Goal: Task Accomplishment & Management: Manage account settings

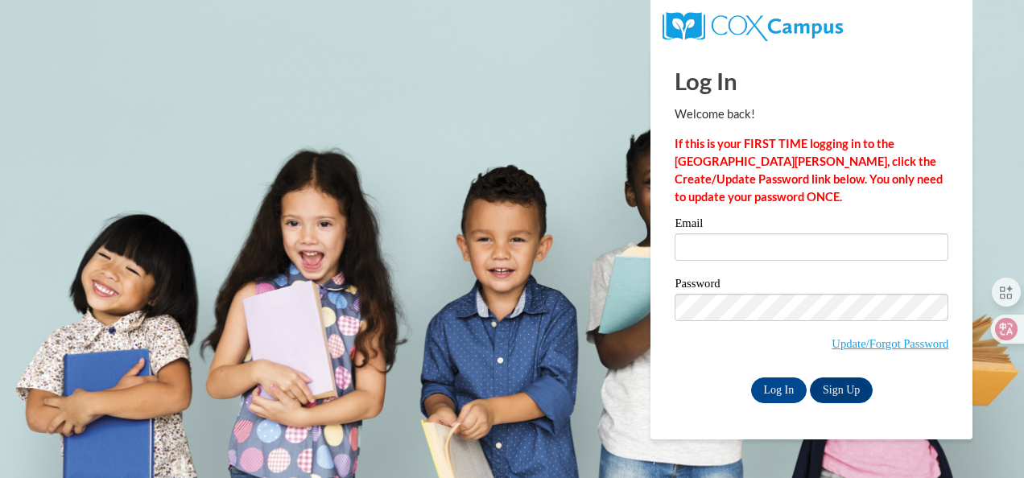
type input "shelley.cromer@bartow.k12.ga.us"
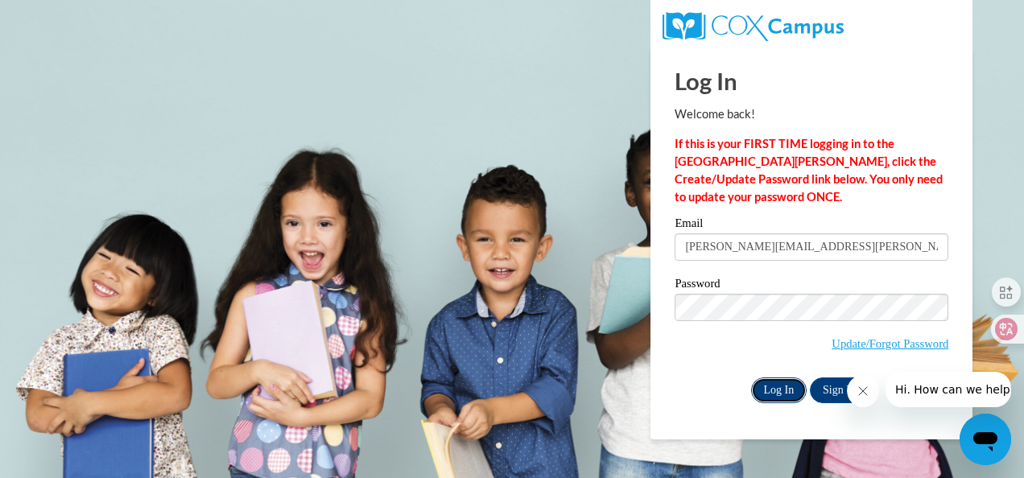
click at [783, 390] on input "Log In" at bounding box center [779, 391] width 56 height 26
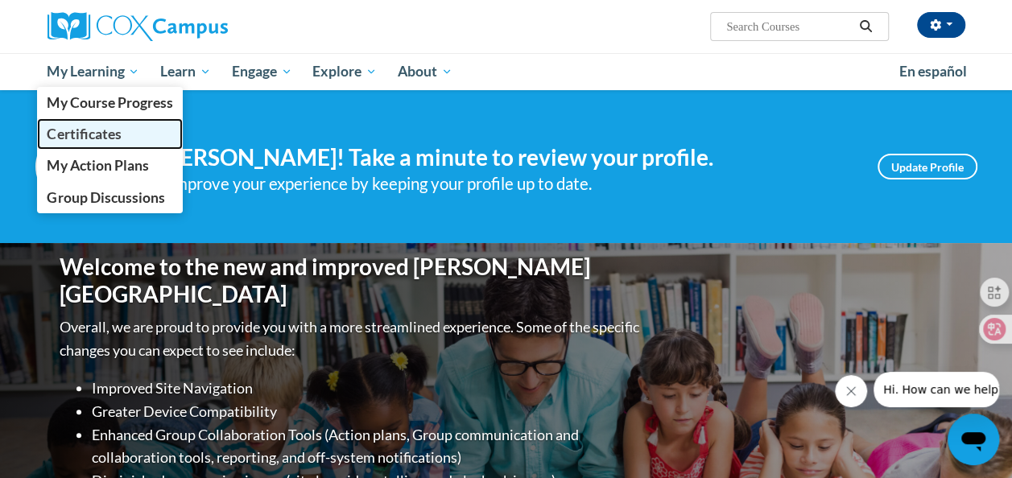
click at [114, 132] on span "Certificates" at bounding box center [84, 134] width 74 height 17
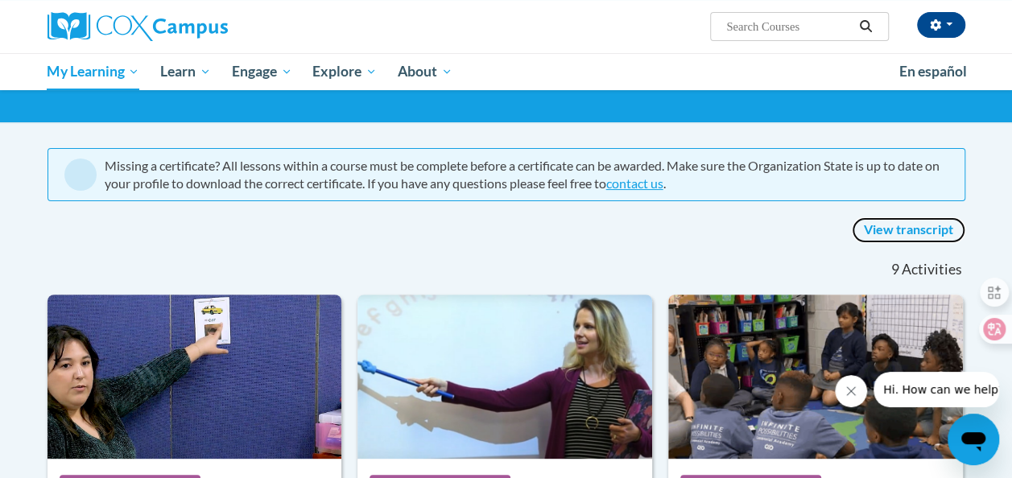
click at [913, 224] on link "View transcript" at bounding box center [909, 230] width 114 height 26
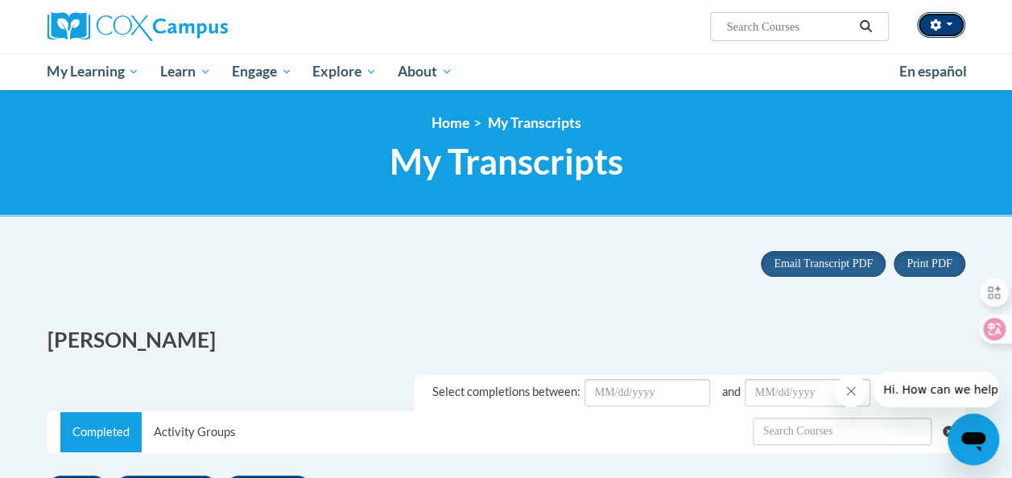
click at [958, 23] on button "button" at bounding box center [941, 25] width 48 height 26
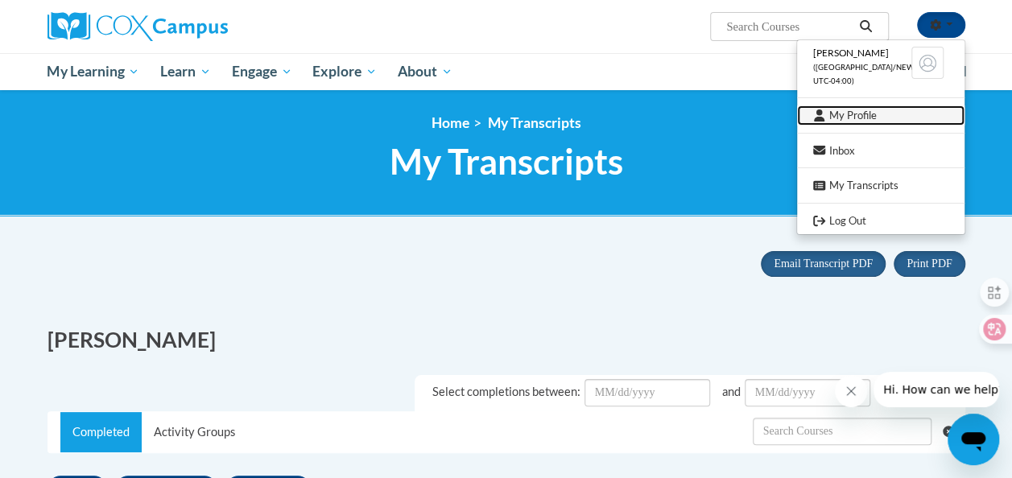
click at [868, 109] on link "My Profile" at bounding box center [880, 115] width 167 height 20
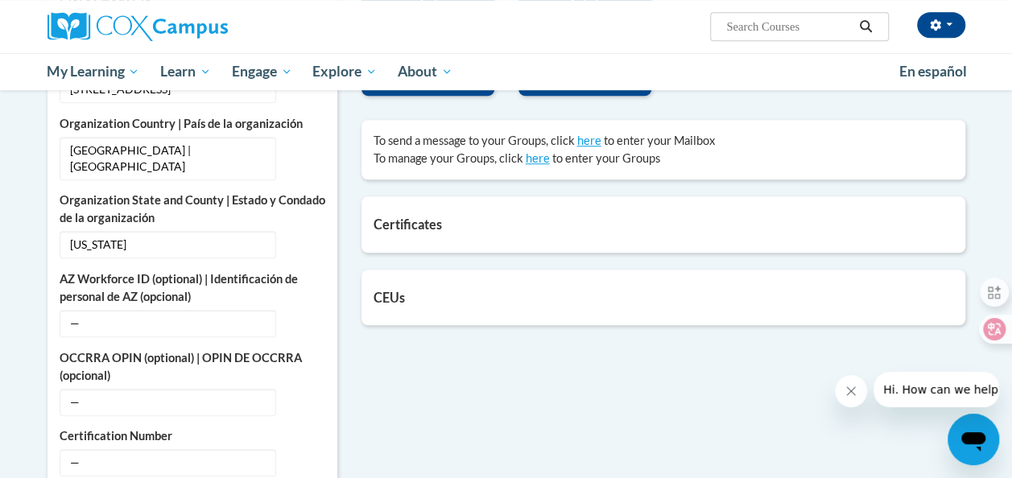
scroll to position [502, 0]
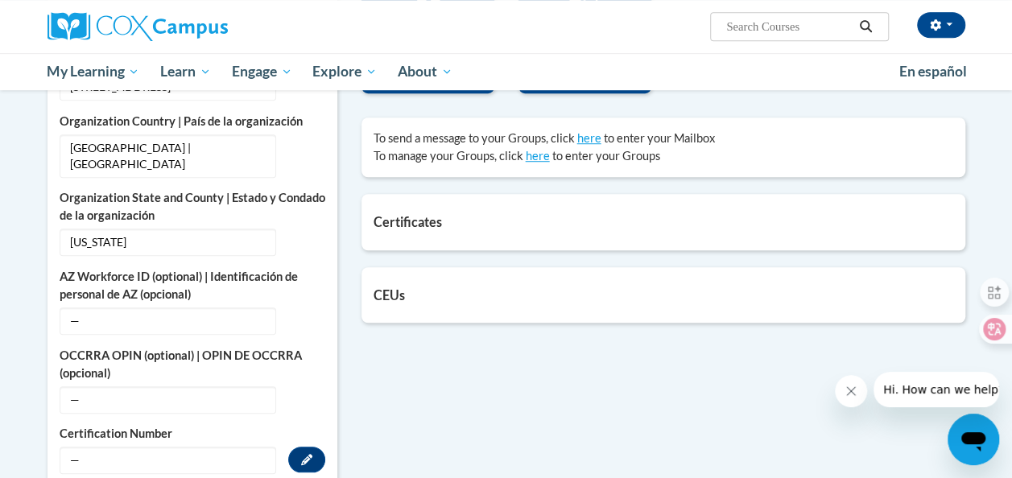
click at [151, 447] on span "—" at bounding box center [168, 460] width 217 height 27
click at [306, 454] on icon "Custom profile fields" at bounding box center [306, 459] width 11 height 11
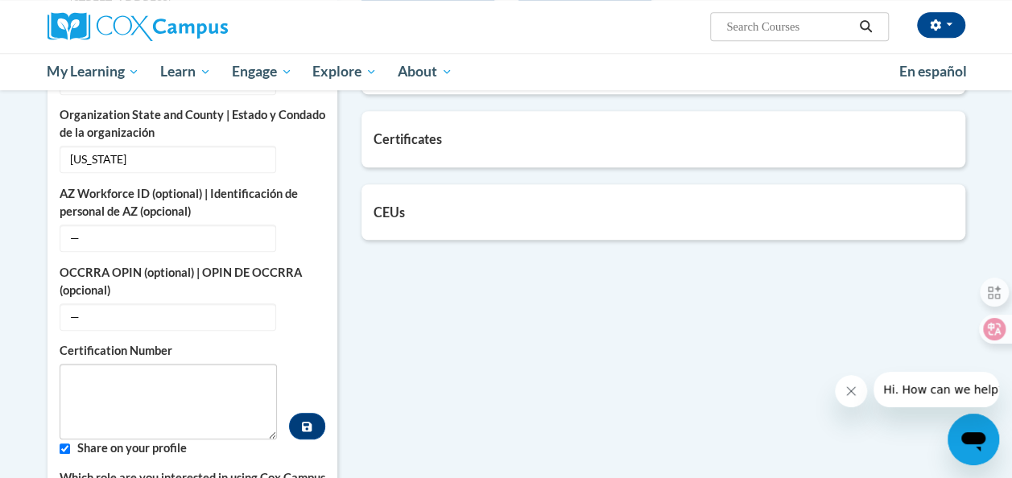
scroll to position [585, 0]
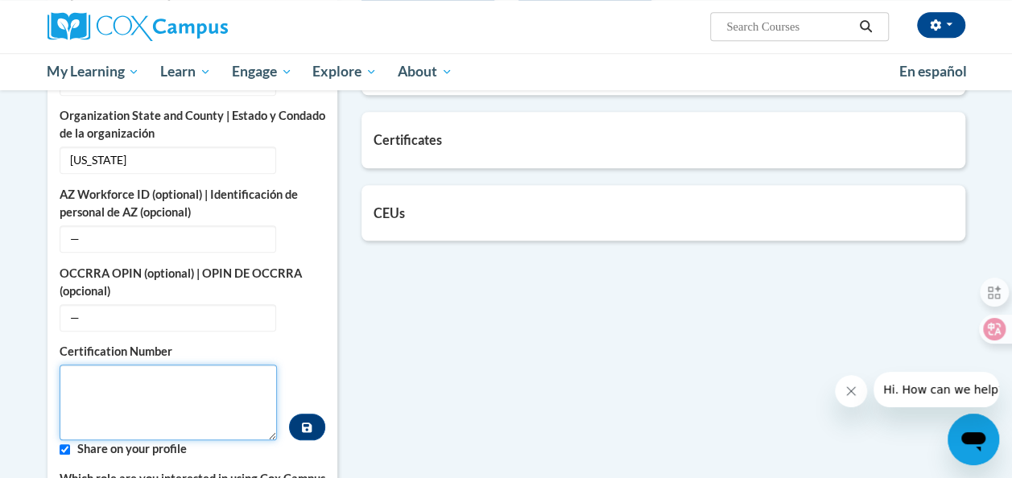
click at [197, 390] on textarea "Custom profile fields" at bounding box center [169, 403] width 218 height 76
type textarea "921884"
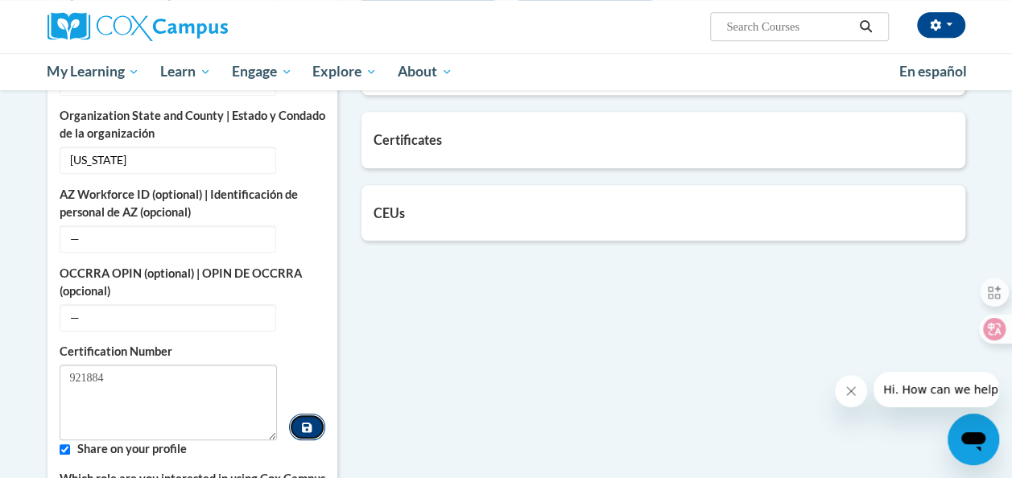
click at [313, 414] on button "Custom profile fields" at bounding box center [306, 427] width 35 height 27
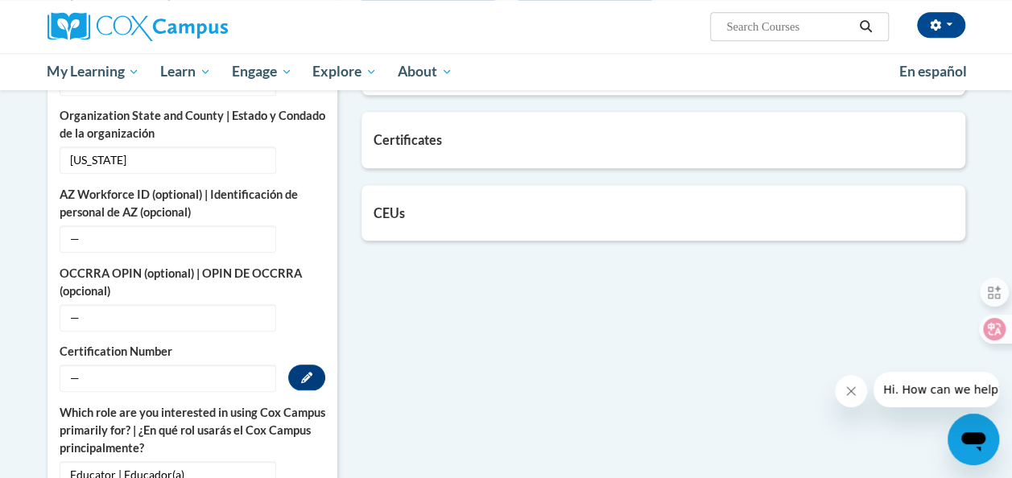
click at [215, 365] on span "—" at bounding box center [168, 378] width 217 height 27
click at [316, 365] on button "Edit" at bounding box center [306, 378] width 37 height 26
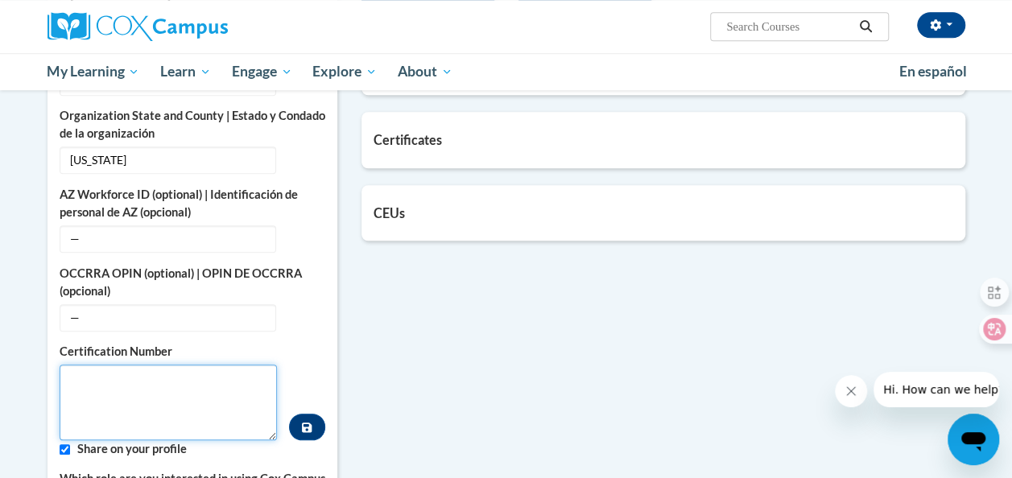
click at [195, 365] on textarea "Custom profile fields" at bounding box center [169, 403] width 218 height 76
type textarea "921884"
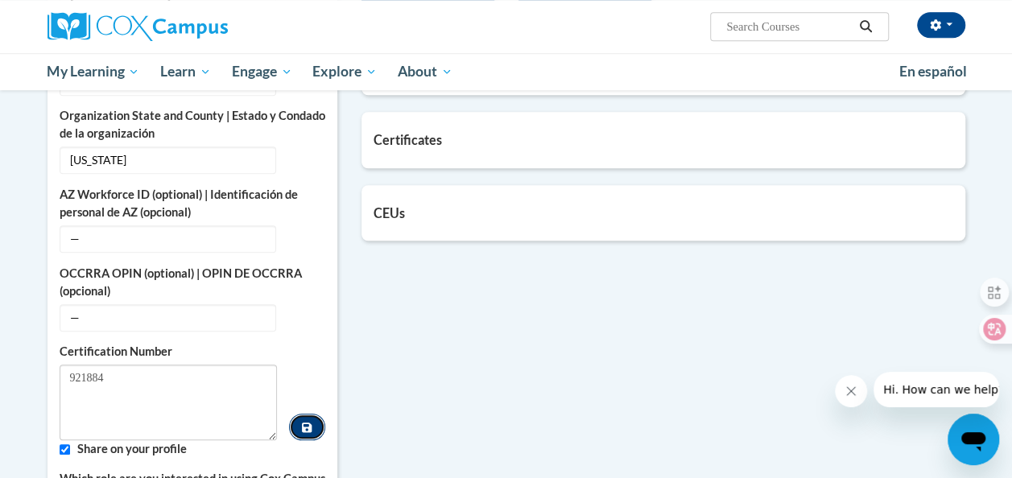
click at [312, 414] on button "Custom profile fields" at bounding box center [306, 427] width 35 height 27
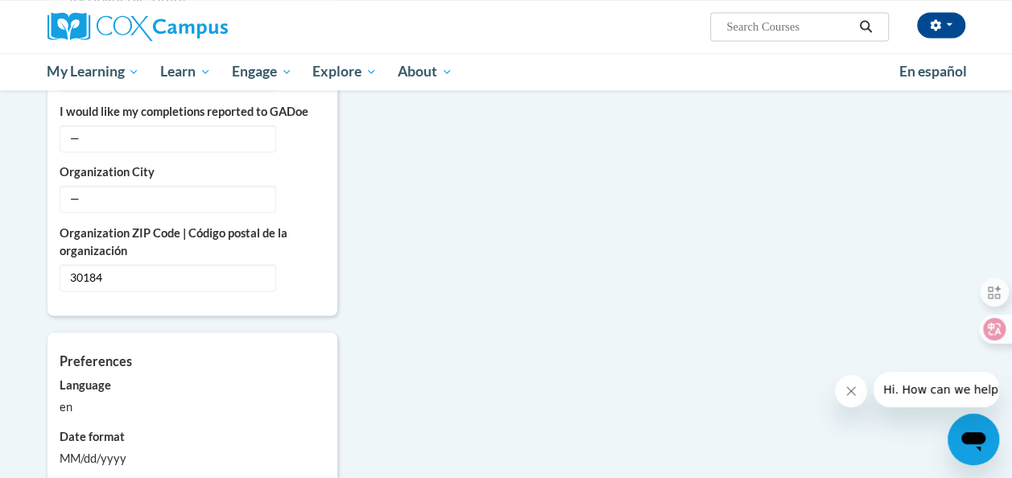
scroll to position [1093, 0]
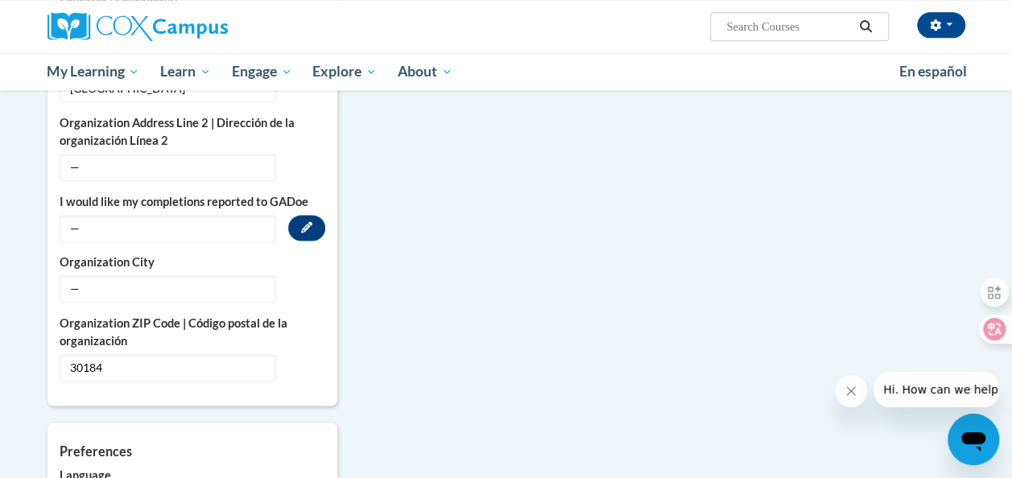
click at [203, 215] on span "—" at bounding box center [168, 228] width 217 height 27
click at [304, 221] on icon "Custom profile fields" at bounding box center [306, 226] width 11 height 11
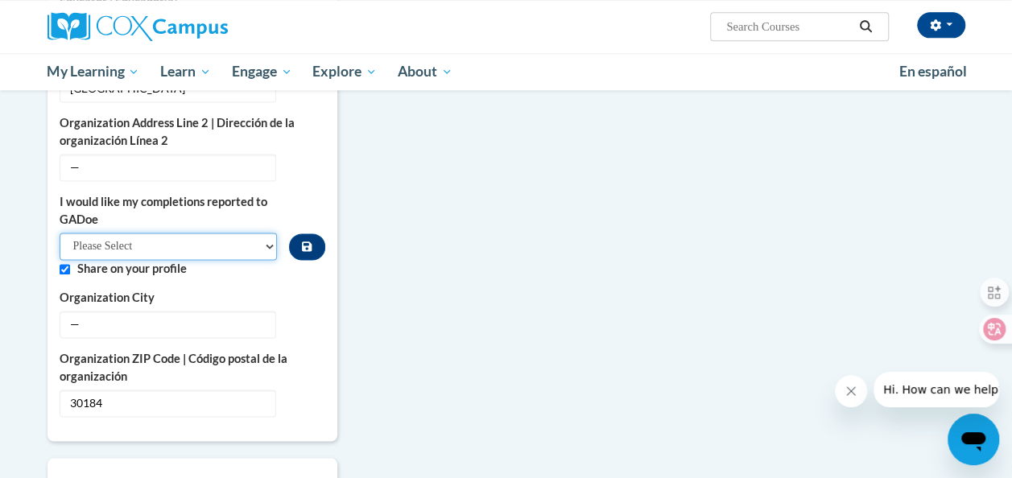
click at [229, 233] on select "Please Select Yes No" at bounding box center [169, 246] width 218 height 27
select select "603ba6f8-c7dd-435b-84cd-d4c8cfb77024"
click at [60, 233] on select "Please Select Yes No" at bounding box center [169, 246] width 218 height 27
click at [393, 387] on div "More About Me Click or press to edit any of the profile fields below. Select mu…" at bounding box center [506, 86] width 942 height 1422
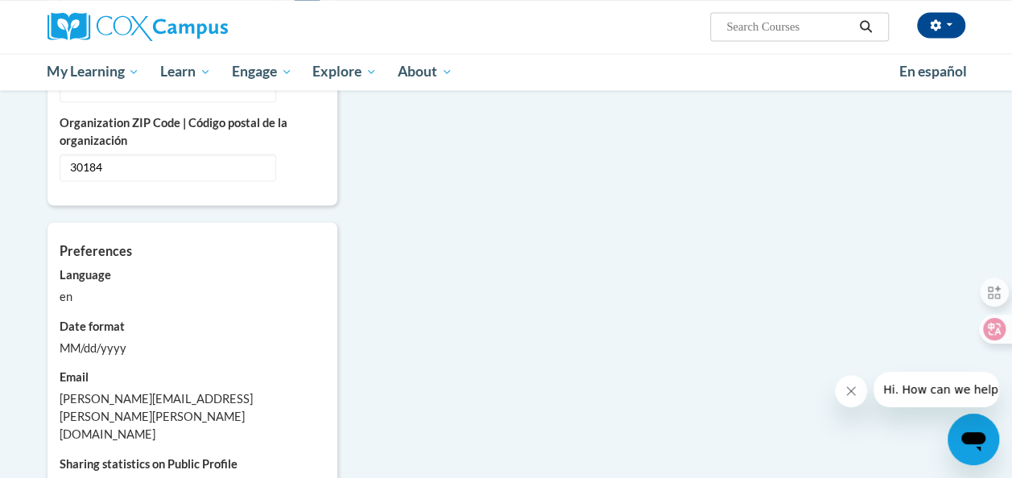
scroll to position [1328, 0]
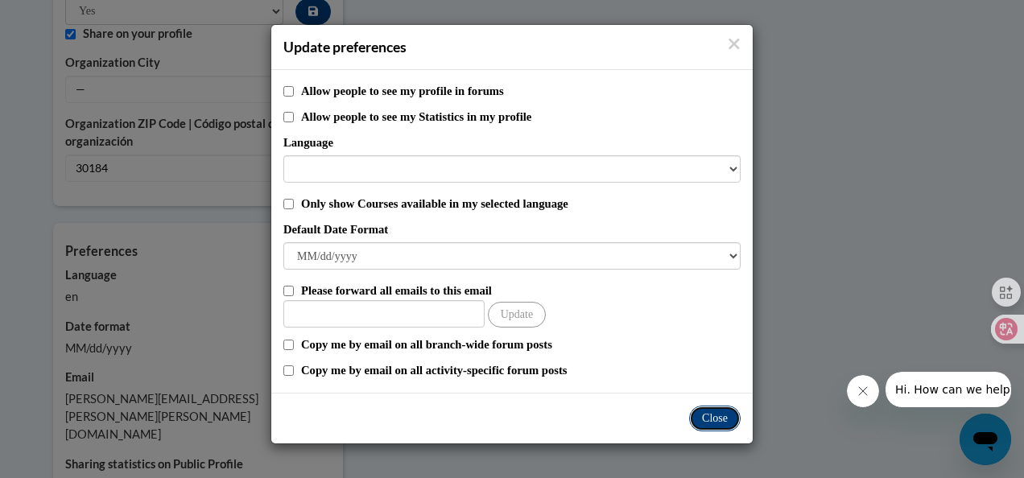
click at [714, 417] on button "Close" at bounding box center [715, 419] width 52 height 26
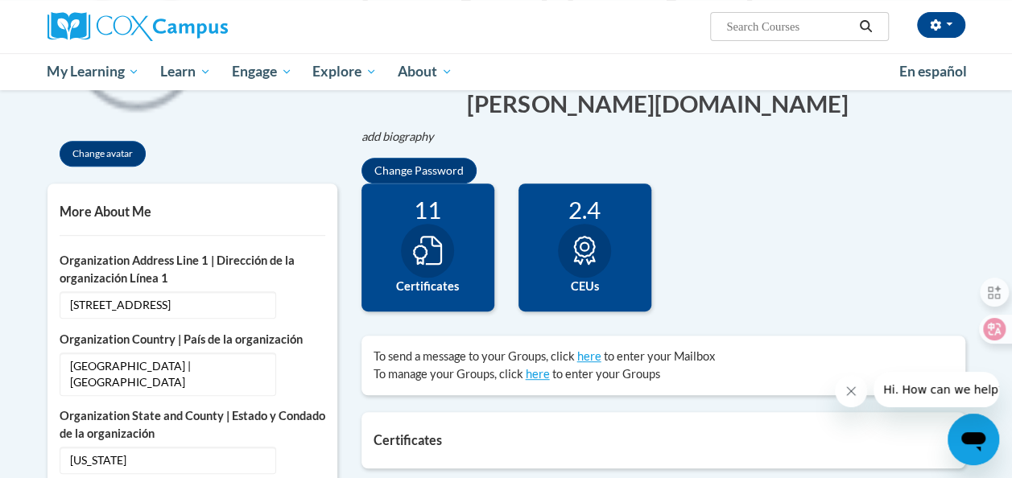
scroll to position [283, 0]
